Goal: Book appointment/travel/reservation

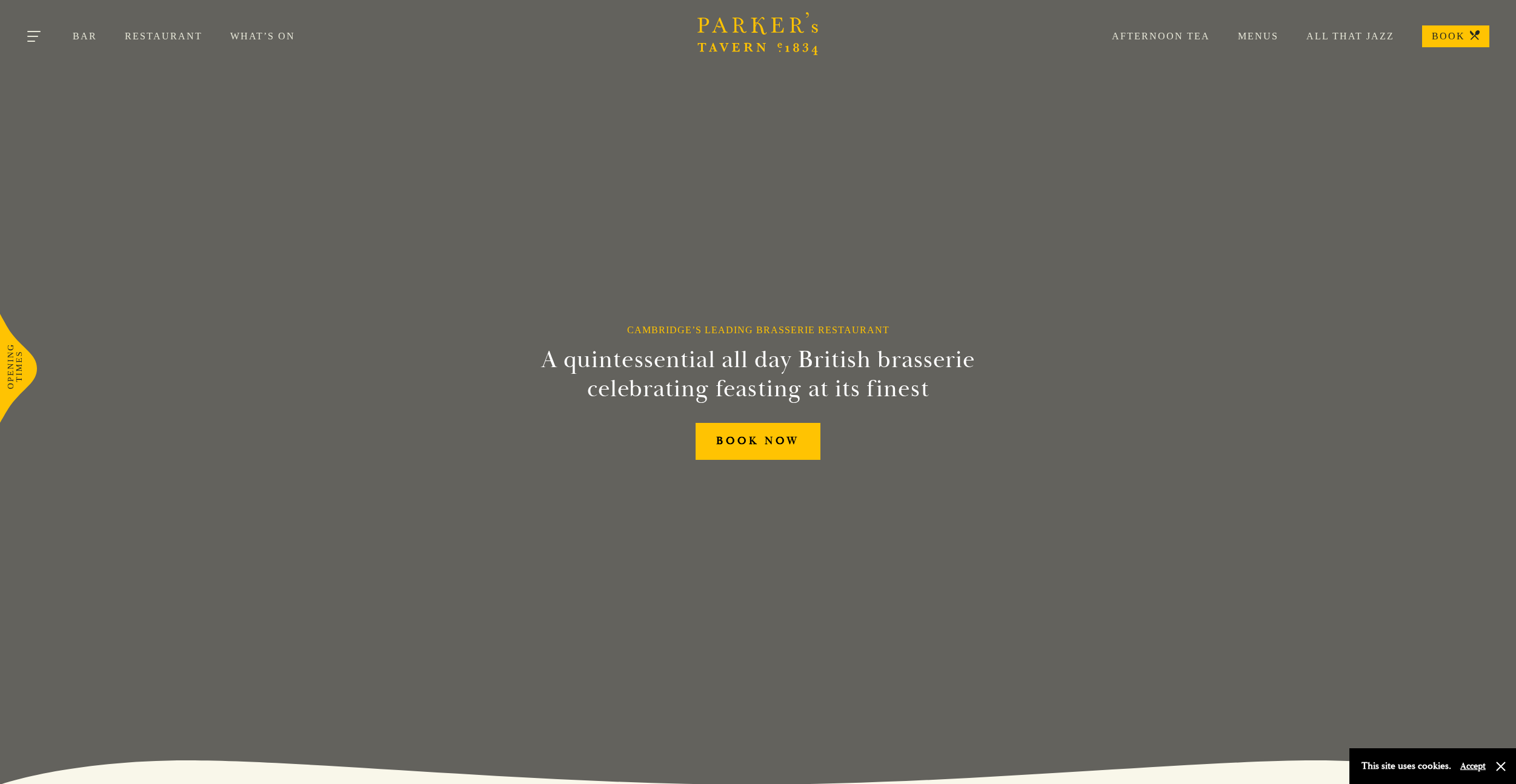
click at [36, 38] on button "Toggle navigation" at bounding box center [35, 38] width 51 height 51
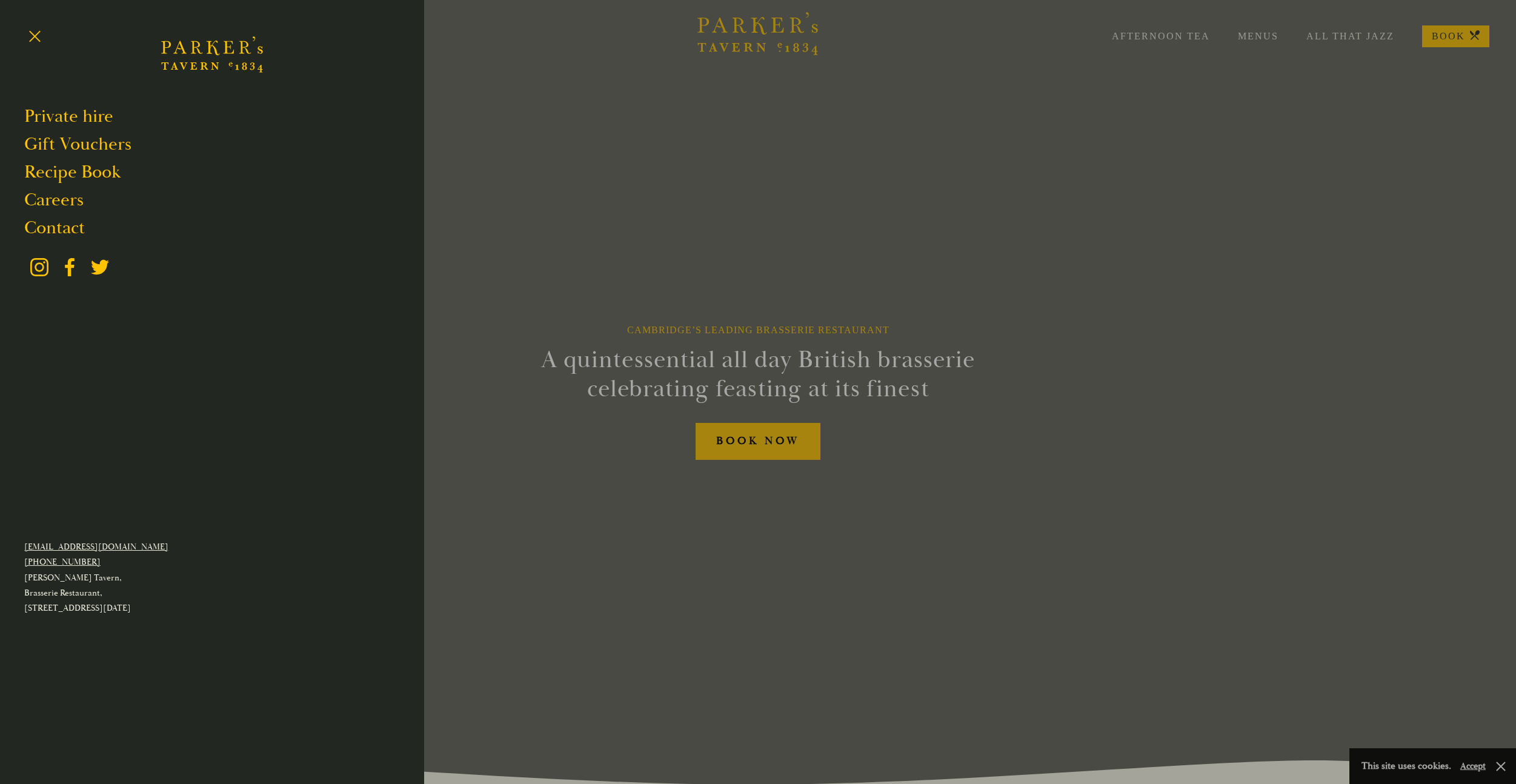
click at [754, 485] on div at bounding box center [758, 392] width 1516 height 784
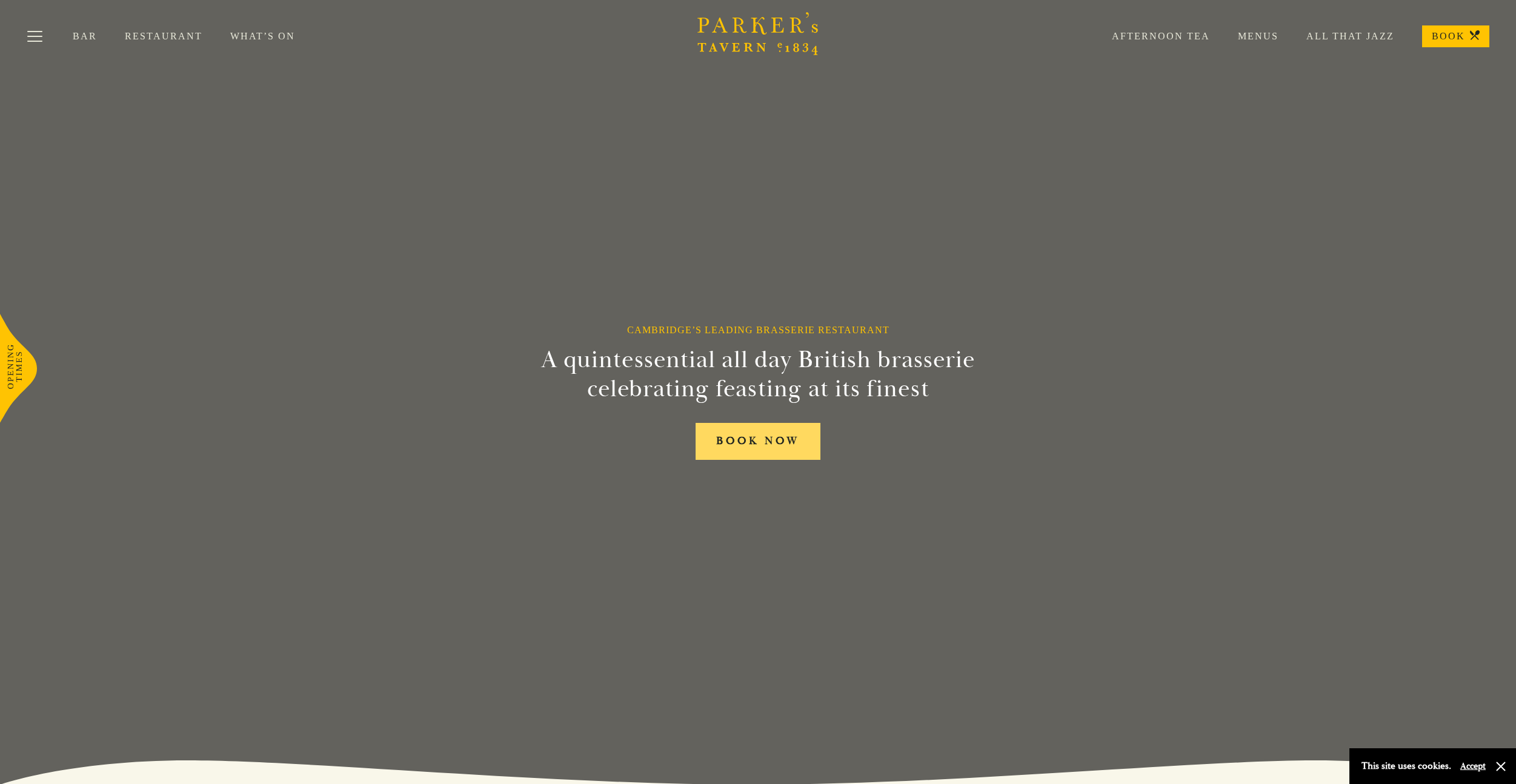
click at [763, 445] on link "BOOK NOW" at bounding box center [758, 441] width 125 height 37
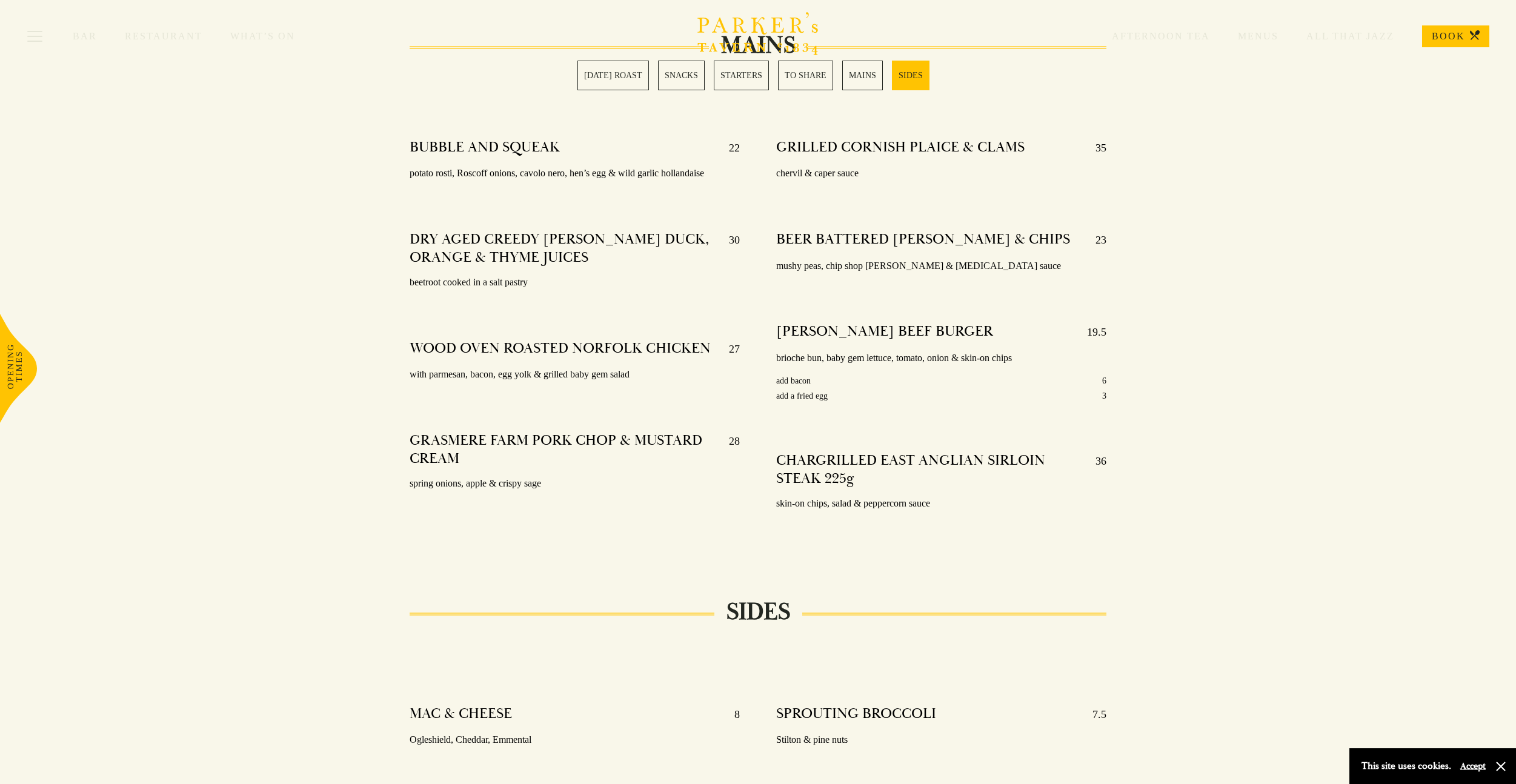
scroll to position [2143, 0]
click at [606, 76] on link "[DATE] ROAST" at bounding box center [613, 75] width 71 height 30
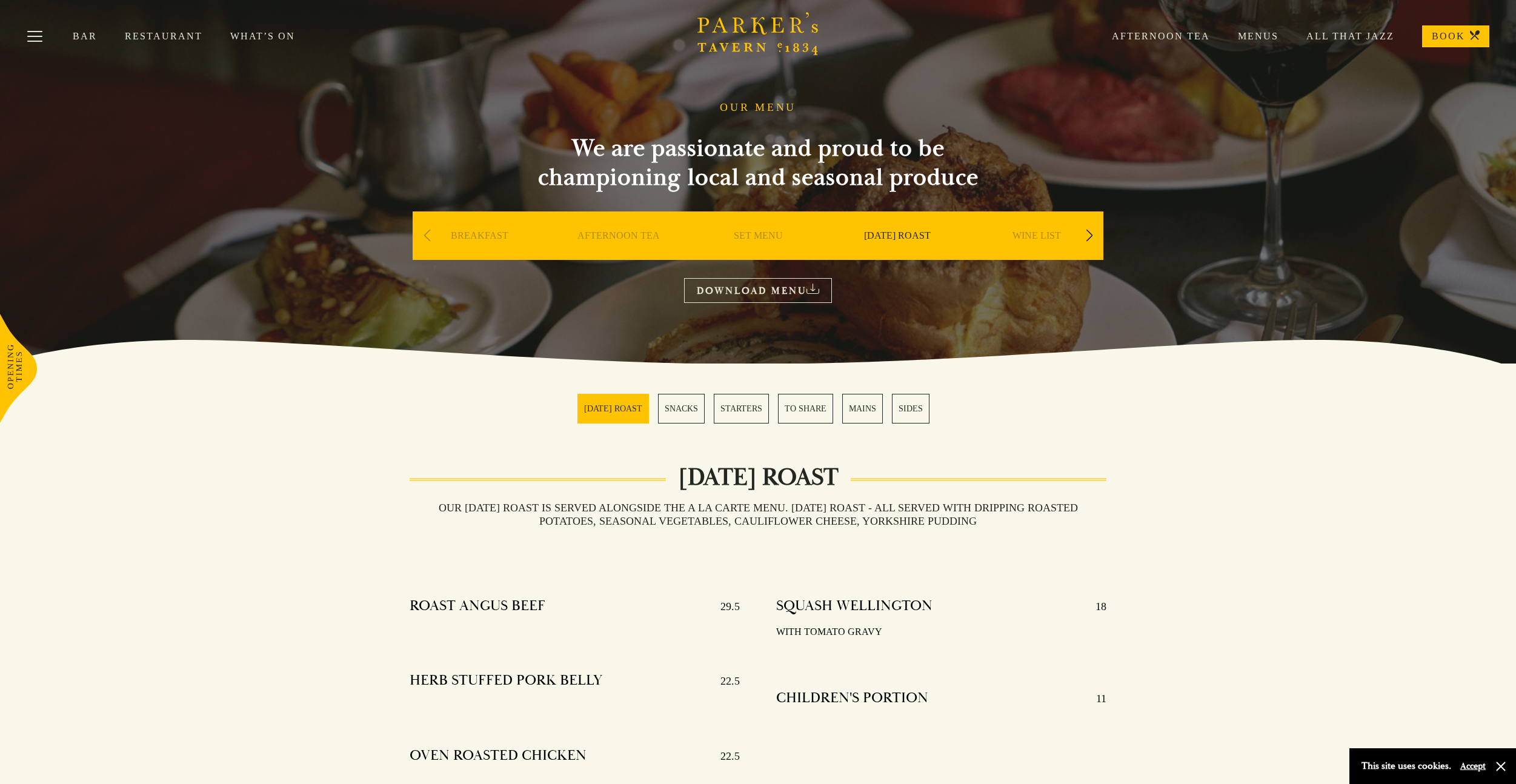
click at [166, 33] on link "Restaurant" at bounding box center [178, 36] width 105 height 12
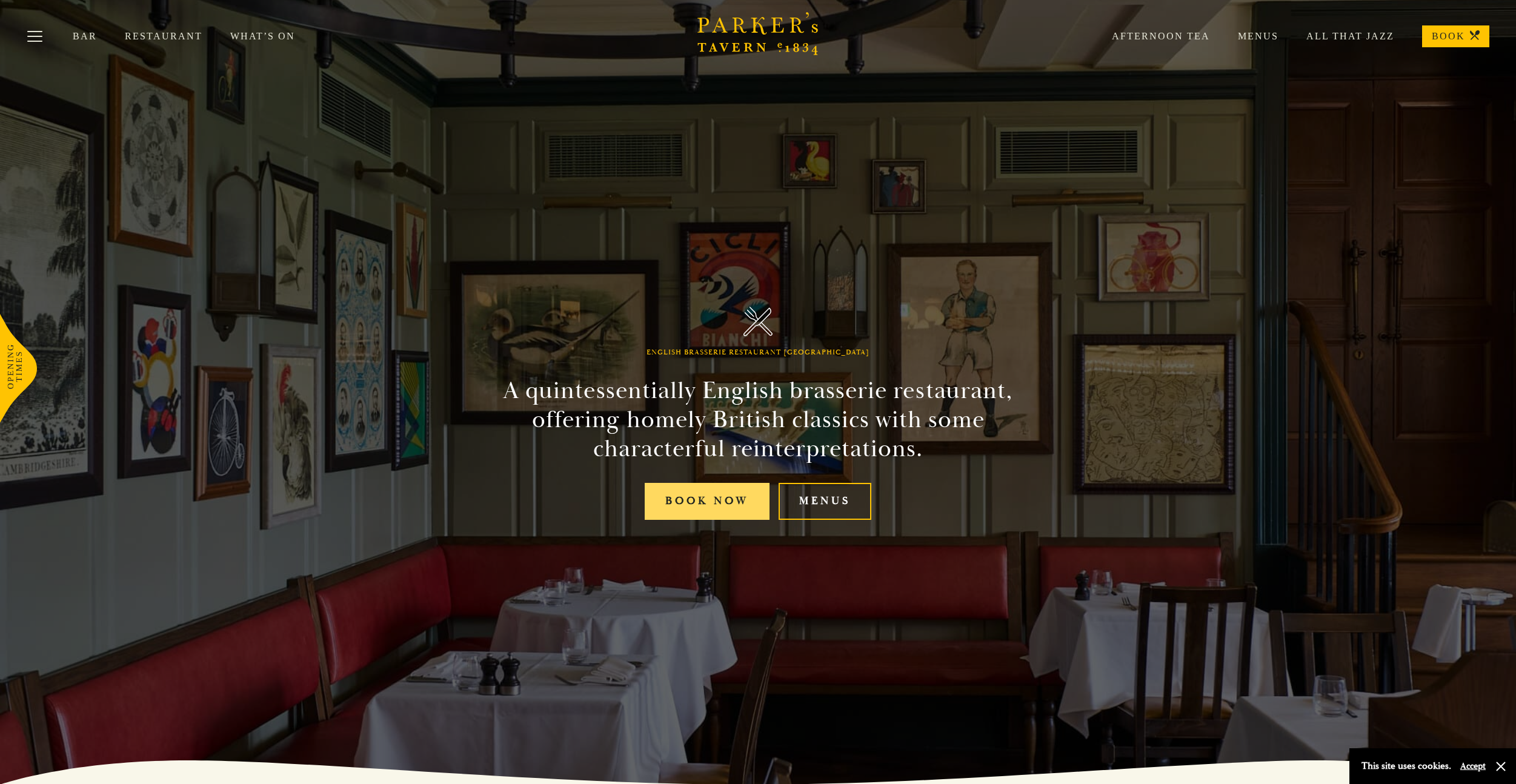
click at [734, 508] on link "Book Now" at bounding box center [707, 502] width 125 height 37
